Goal: Download file/media

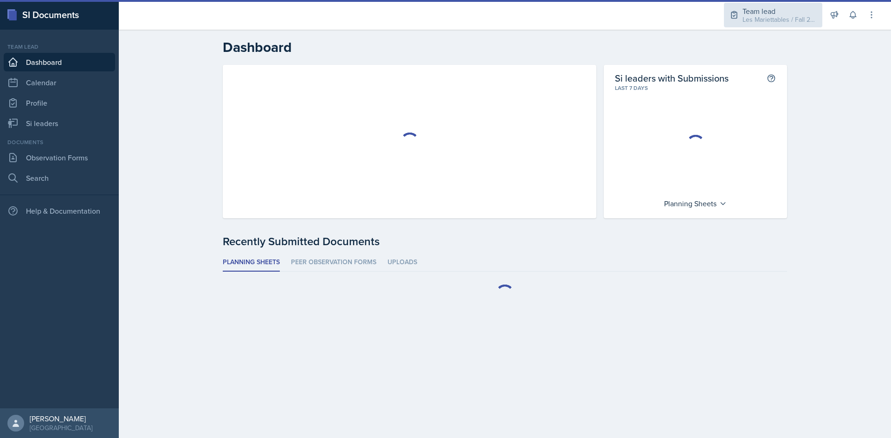
click at [749, 16] on div "Les Mariettables / Fall 2025" at bounding box center [779, 20] width 74 height 10
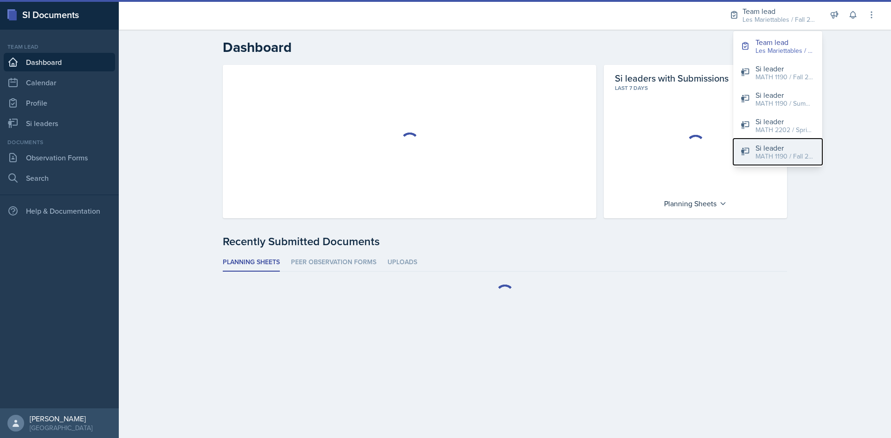
click at [755, 147] on button "Si leader MATH 1190 / Fall 2025" at bounding box center [777, 152] width 89 height 26
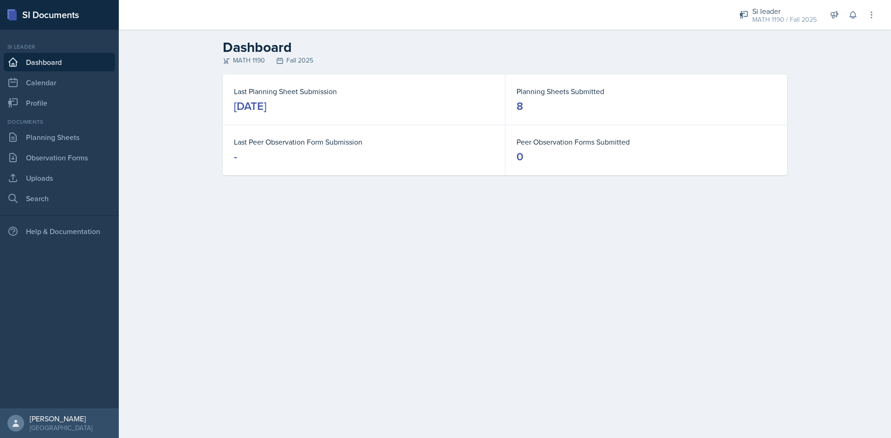
click at [144, 151] on div "Dashboard MATH 1190 Fall 2025 Last Planning Sheet Submission [DATE] Planning Sh…" at bounding box center [505, 114] width 772 height 168
click at [57, 179] on link "Uploads" at bounding box center [59, 178] width 111 height 19
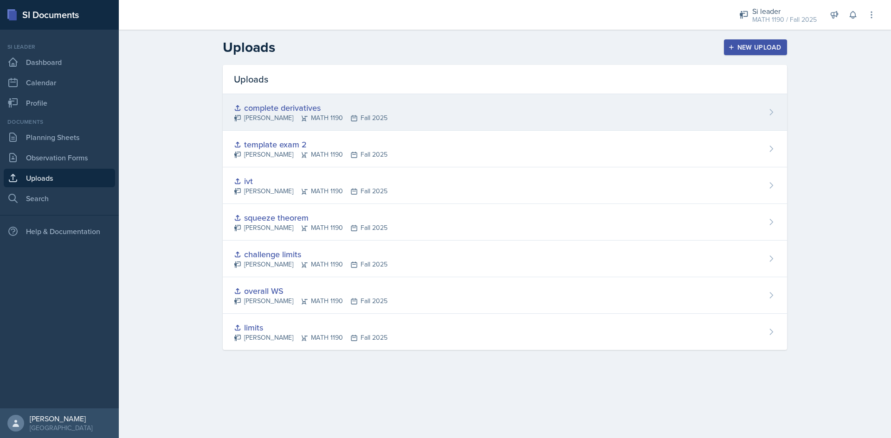
click at [407, 107] on div "complete derivatives [PERSON_NAME] MATH 1190 Fall 2025" at bounding box center [505, 112] width 564 height 37
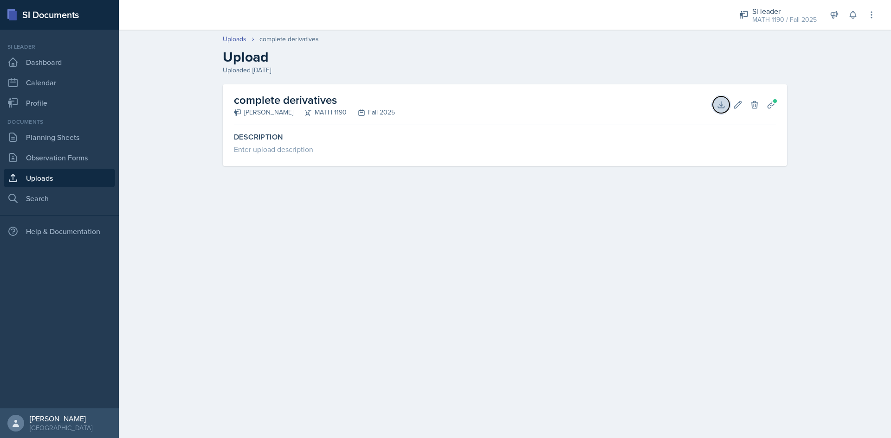
click at [714, 109] on button "Download" at bounding box center [720, 104] width 17 height 17
click at [71, 129] on link "Planning Sheets" at bounding box center [59, 137] width 111 height 19
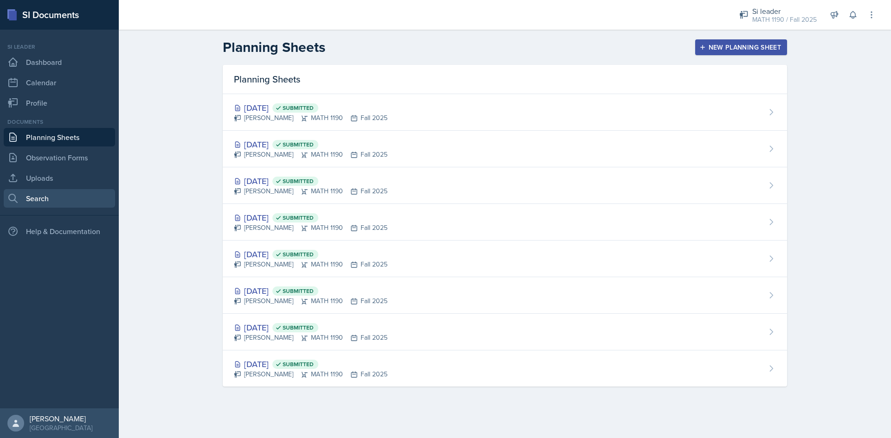
click at [75, 190] on link "Search" at bounding box center [59, 198] width 111 height 19
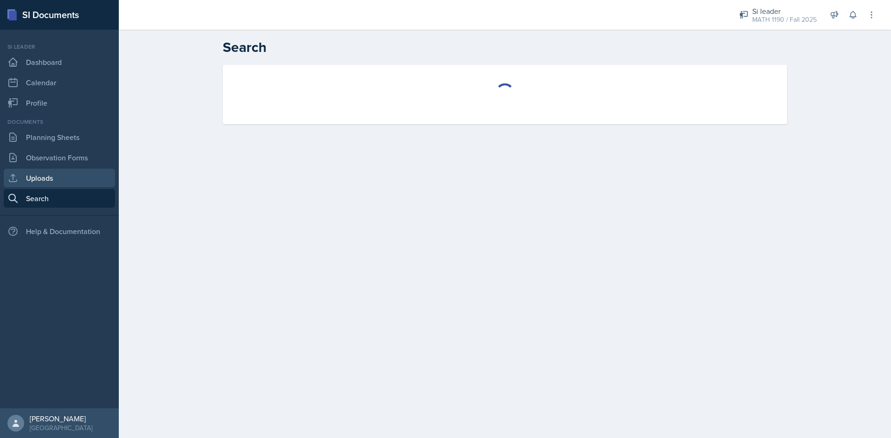
click at [72, 178] on link "Uploads" at bounding box center [59, 178] width 111 height 19
